Goal: Task Accomplishment & Management: Use online tool/utility

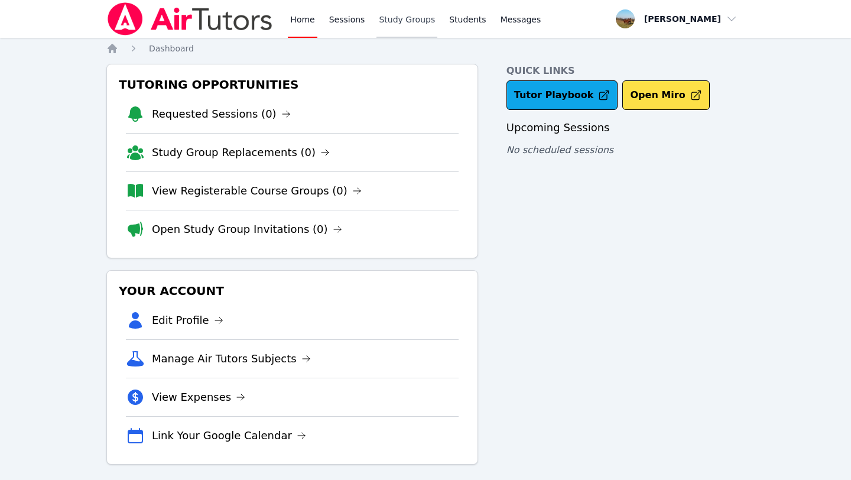
click at [380, 15] on link "Study Groups" at bounding box center [407, 19] width 61 height 38
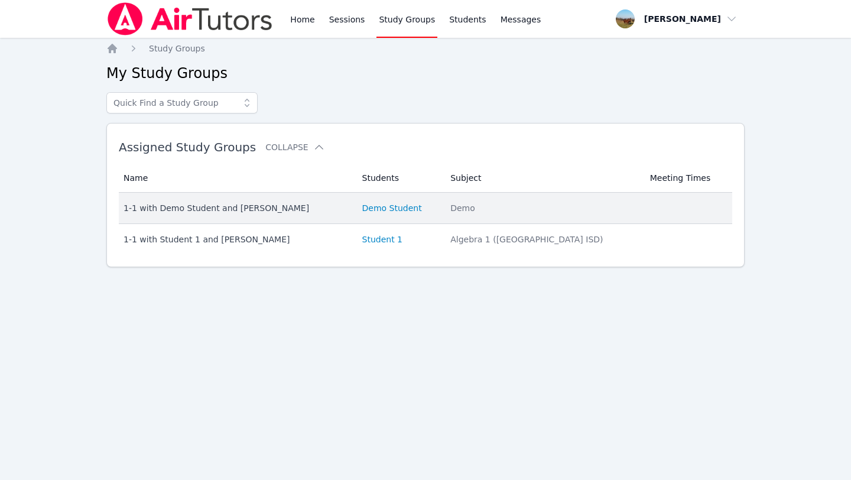
click at [274, 209] on div "1-1 with Demo Student and Megan Rafferty" at bounding box center [236, 208] width 225 height 12
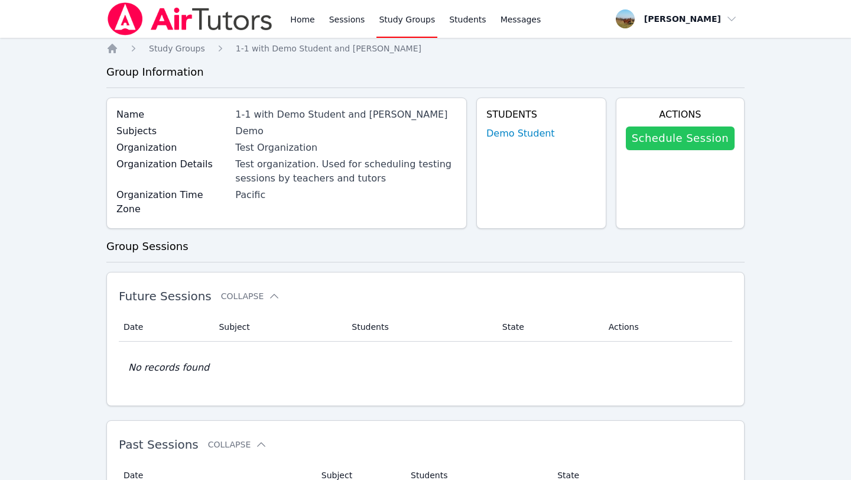
click at [670, 136] on link "Schedule Session" at bounding box center [680, 139] width 109 height 24
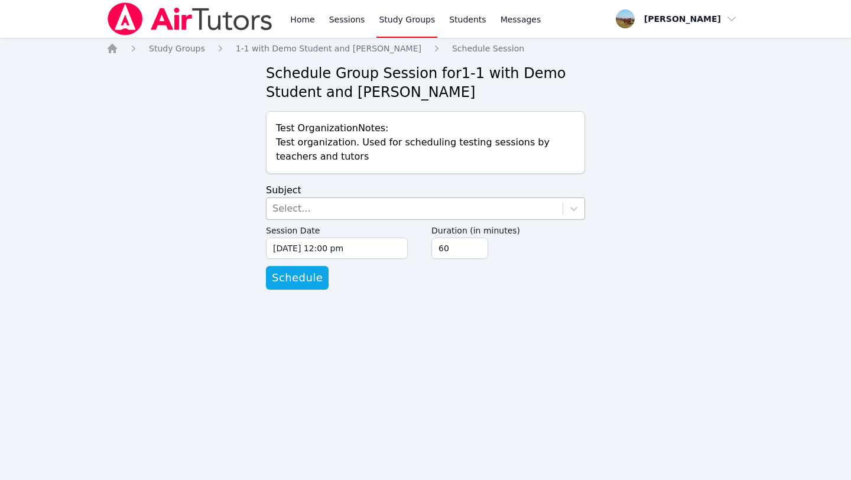
click at [478, 210] on div "Select..." at bounding box center [415, 208] width 296 height 21
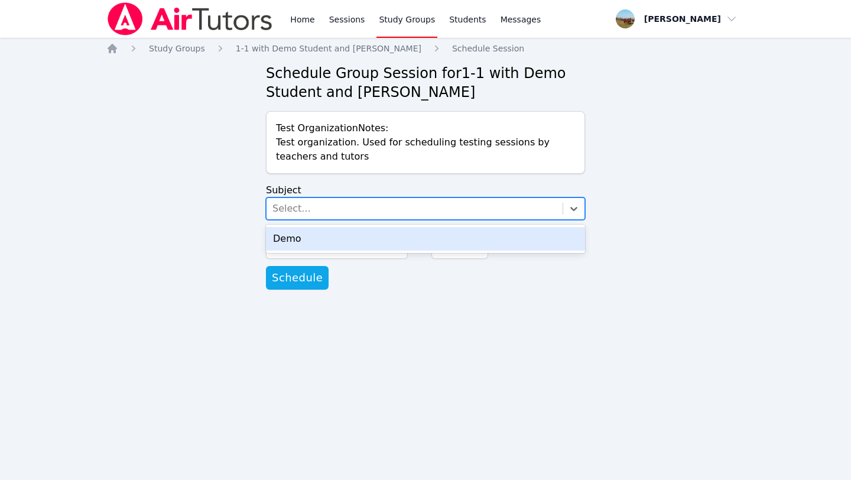
click at [456, 241] on div "Demo" at bounding box center [425, 239] width 319 height 24
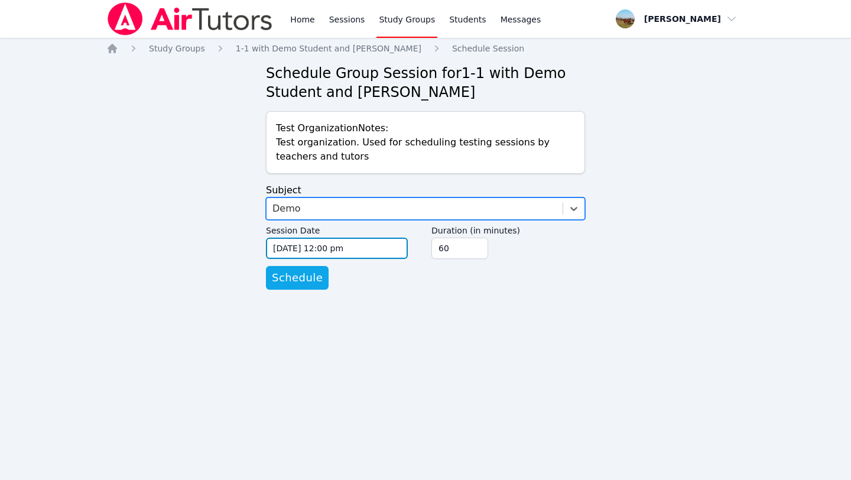
click at [353, 248] on input "09/03/2025 12:00 pm" at bounding box center [337, 248] width 142 height 21
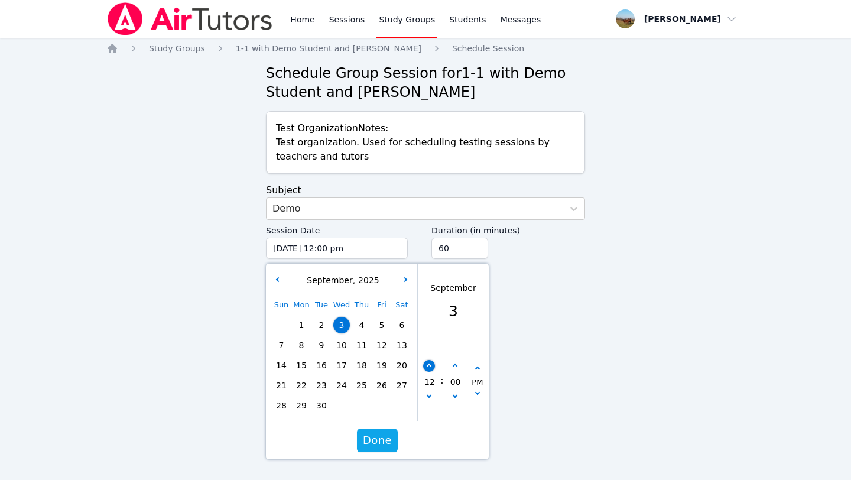
click at [432, 367] on button "button" at bounding box center [429, 366] width 12 height 12
type input "09/03/2025 01:00 pm"
type input "01"
click at [427, 400] on button "button" at bounding box center [429, 398] width 12 height 12
type input "09/03/2025 12:00 pm"
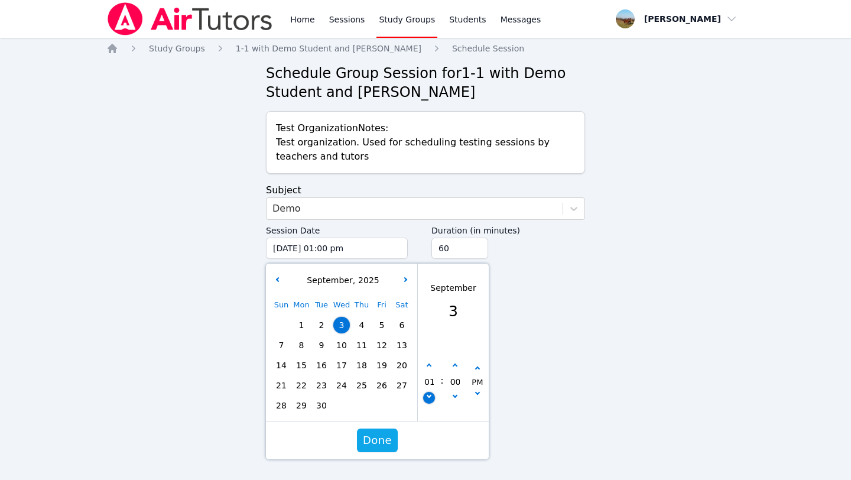
type input "12"
click at [427, 400] on button "button" at bounding box center [429, 398] width 12 height 12
type input "09/03/2025 11:00 am"
type input "11"
click at [427, 400] on button "button" at bounding box center [429, 398] width 12 height 12
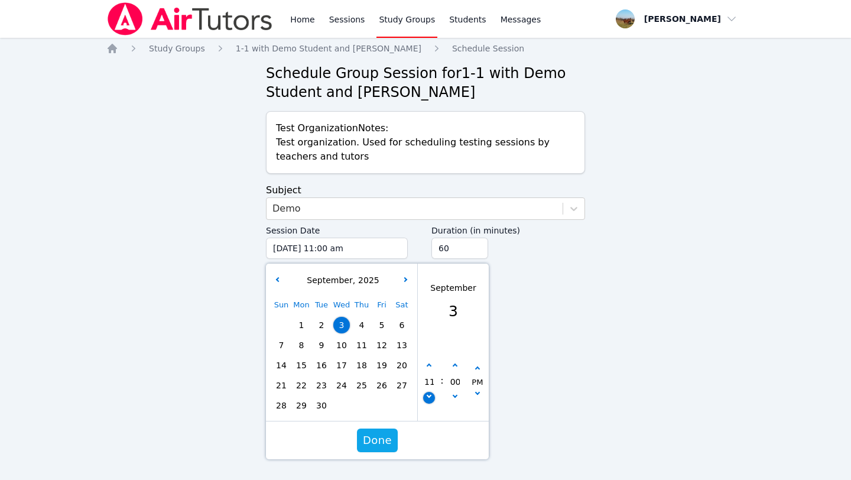
type input "09/03/2025 10:00 am"
type input "10"
click at [368, 439] on span "Done" at bounding box center [377, 440] width 29 height 17
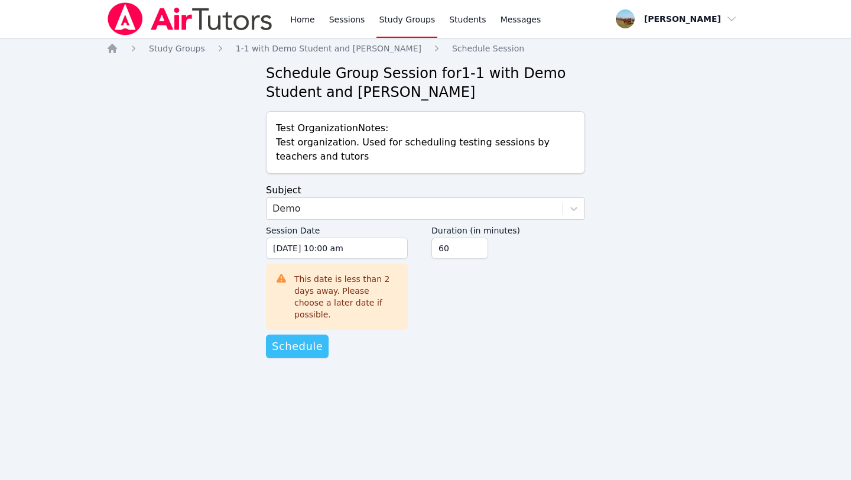
click at [300, 338] on span "Schedule" at bounding box center [297, 346] width 51 height 17
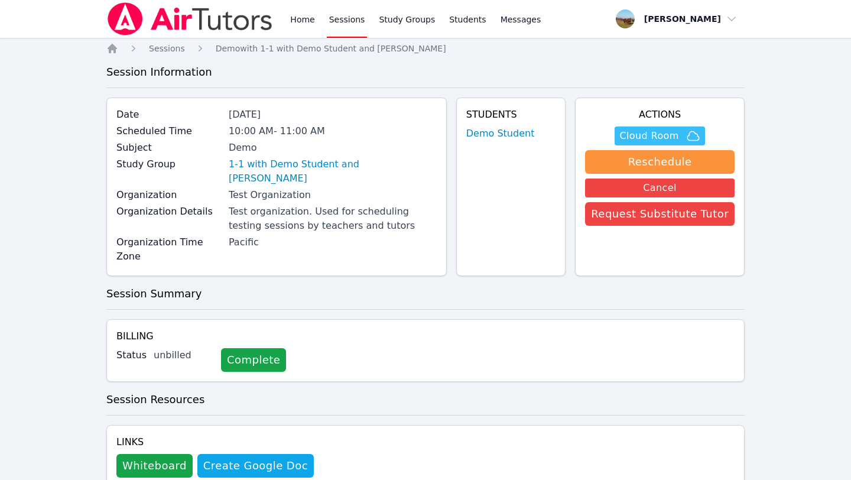
click at [655, 136] on span "Cloud Room" at bounding box center [649, 136] width 59 height 14
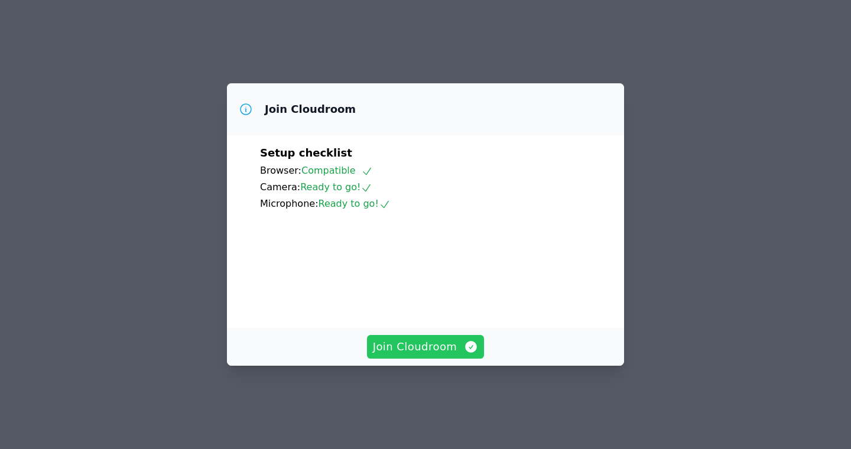
click at [435, 355] on span "Join Cloudroom" at bounding box center [426, 347] width 106 height 17
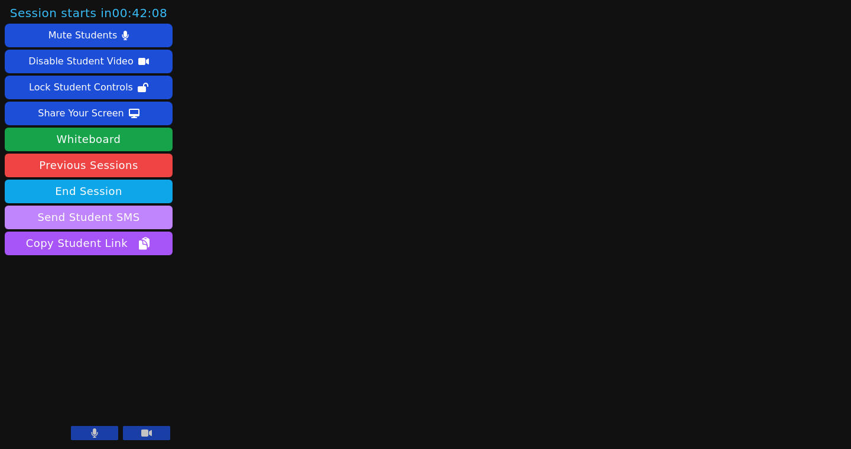
click at [106, 219] on button "Send Student SMS" at bounding box center [89, 218] width 168 height 24
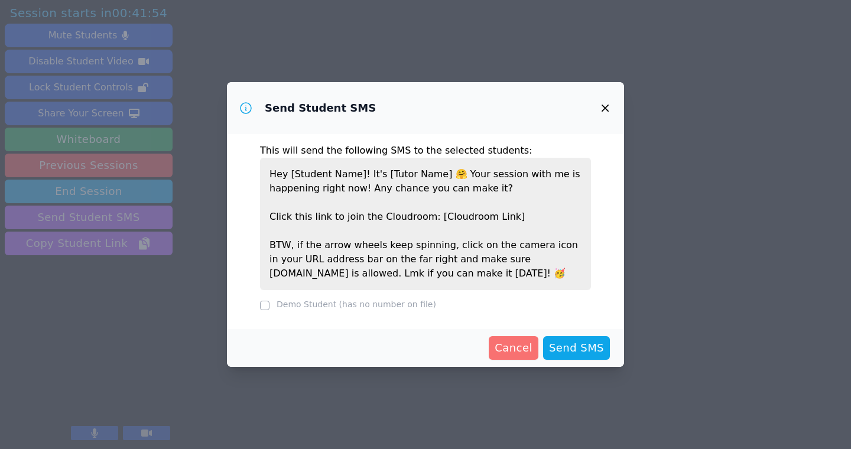
click at [523, 345] on span "Cancel" at bounding box center [514, 348] width 38 height 17
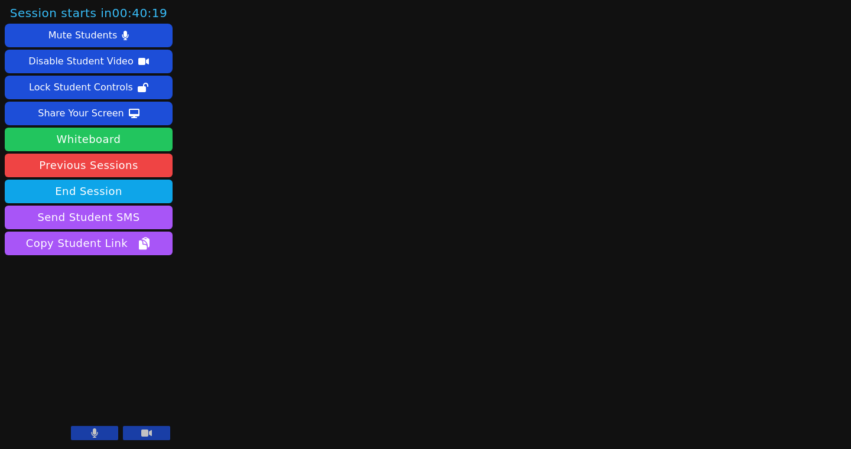
click at [116, 140] on button "Whiteboard" at bounding box center [89, 140] width 168 height 24
